Goal: Task Accomplishment & Management: Complete application form

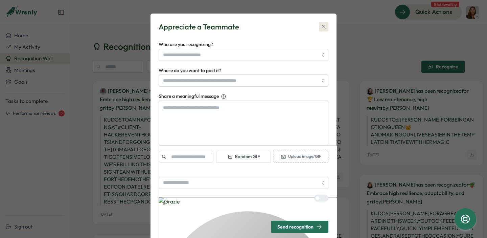
click at [324, 27] on icon "button" at bounding box center [323, 26] width 7 height 7
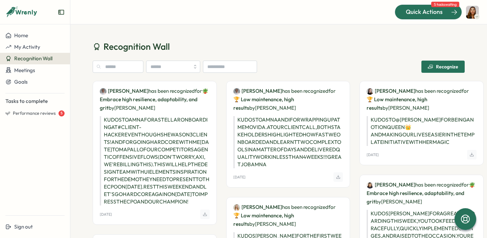
click at [432, 13] on span "Quick Actions" at bounding box center [424, 11] width 37 height 9
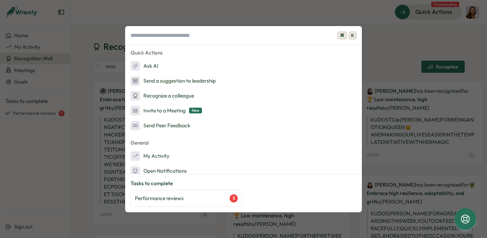
scroll to position [6, 0]
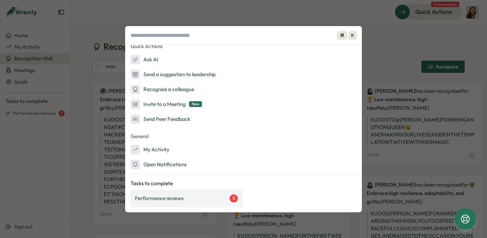
click at [209, 199] on div "Performance reviews 5" at bounding box center [186, 198] width 103 height 8
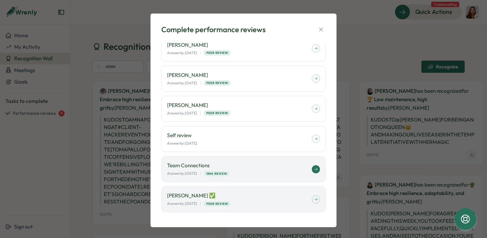
scroll to position [0, 0]
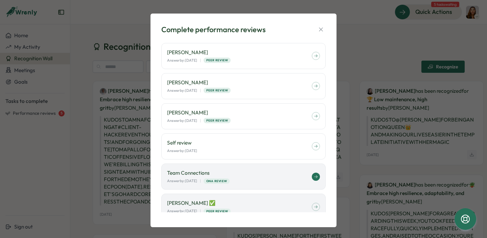
click at [255, 173] on p "Team Connections" at bounding box center [239, 172] width 145 height 7
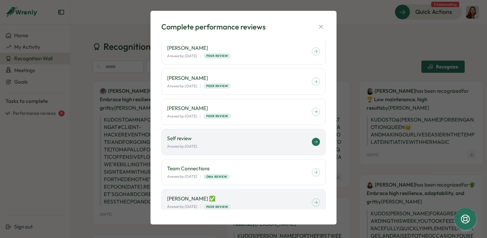
scroll to position [7, 0]
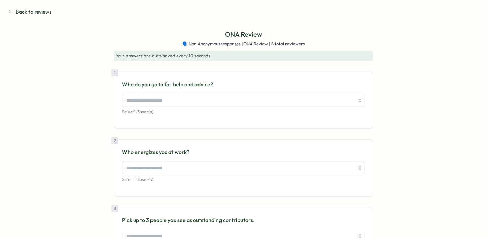
click at [5, 11] on section "Back to reviews ONA Review 🗣️ Non Anonymous responses | ONA Review | 8 total re…" at bounding box center [243, 119] width 487 height 238
click at [9, 12] on icon at bounding box center [10, 11] width 5 height 5
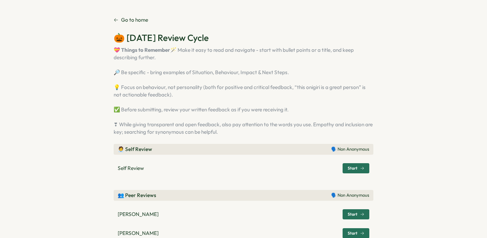
click at [118, 19] on link "Go to home" at bounding box center [131, 19] width 35 height 7
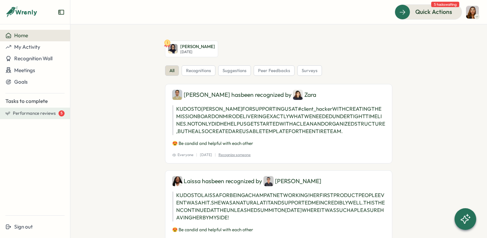
click at [31, 113] on span "Performance reviews" at bounding box center [34, 113] width 43 height 6
